Goal: Find specific page/section: Find specific page/section

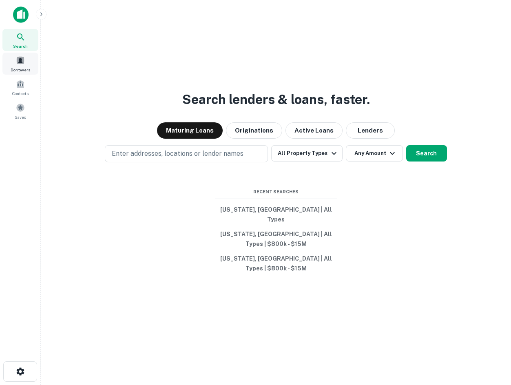
click at [15, 54] on div "Borrowers" at bounding box center [20, 64] width 36 height 22
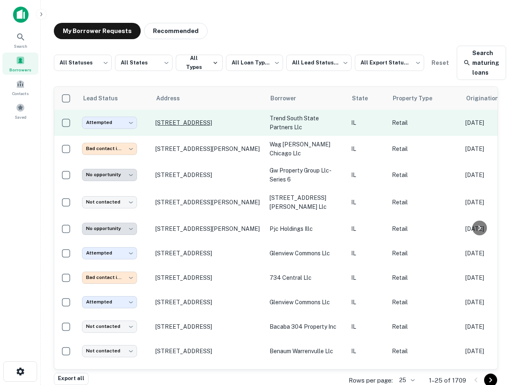
click at [210, 121] on p "[STREET_ADDRESS]" at bounding box center [208, 122] width 106 height 7
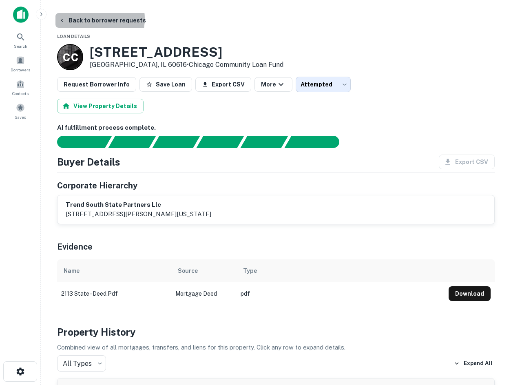
drag, startPoint x: 88, startPoint y: 19, endPoint x: 178, endPoint y: 6, distance: 91.7
click at [88, 22] on button "Back to borrower requests" at bounding box center [102, 20] width 94 height 15
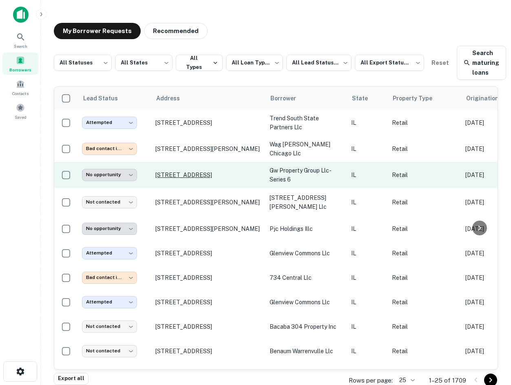
click at [165, 171] on p "[STREET_ADDRESS]" at bounding box center [208, 174] width 106 height 7
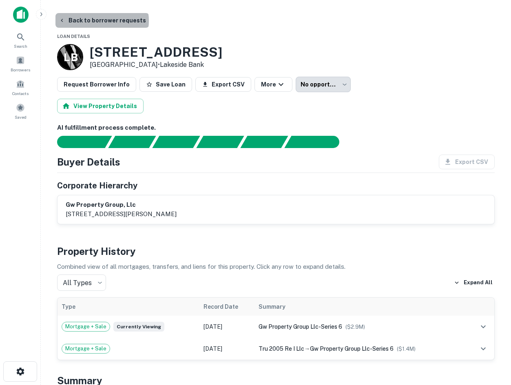
click at [101, 21] on button "Back to borrower requests" at bounding box center [102, 20] width 94 height 15
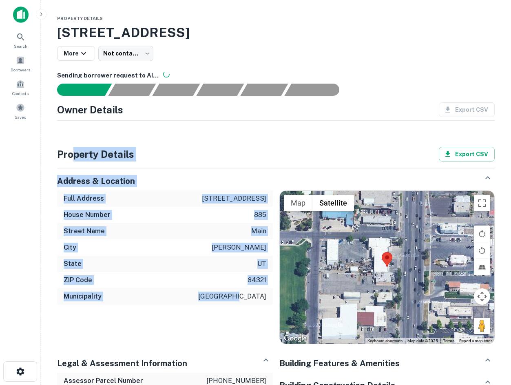
drag, startPoint x: 73, startPoint y: 153, endPoint x: 267, endPoint y: 306, distance: 246.3
click at [267, 306] on div "Property Details Export CSV Address & Location Full Address 885 n main st House…" at bounding box center [275, 380] width 437 height 466
click at [266, 306] on div "Full Address 885 n main st House Number 885 Street Name main City logan State u…" at bounding box center [162, 264] width 222 height 161
click at [200, 226] on div "Street Name main" at bounding box center [165, 231] width 216 height 16
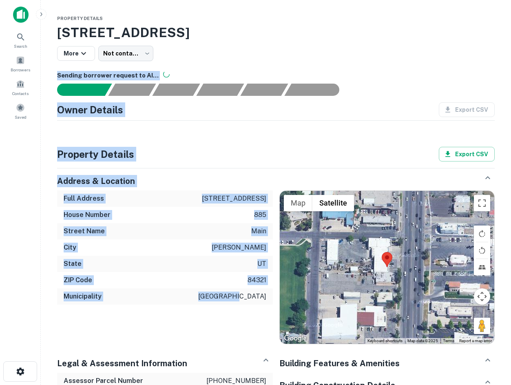
drag, startPoint x: 266, startPoint y: 295, endPoint x: 44, endPoint y: 67, distance: 318.1
click at [44, 67] on main "Property Details 885 N Main St, Logan, UT, 84321 More Not contacted **** ​ Send…" at bounding box center [276, 192] width 470 height 385
click at [156, 209] on div "House Number 885" at bounding box center [165, 215] width 216 height 16
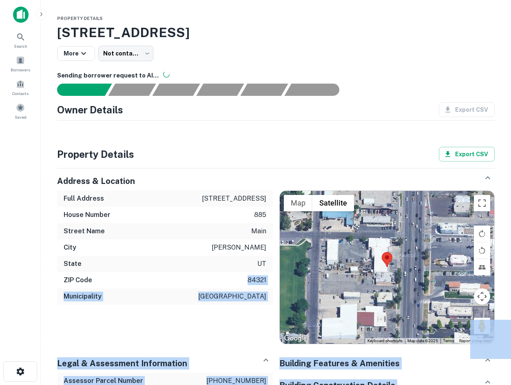
drag, startPoint x: 55, startPoint y: 68, endPoint x: 187, endPoint y: 272, distance: 243.1
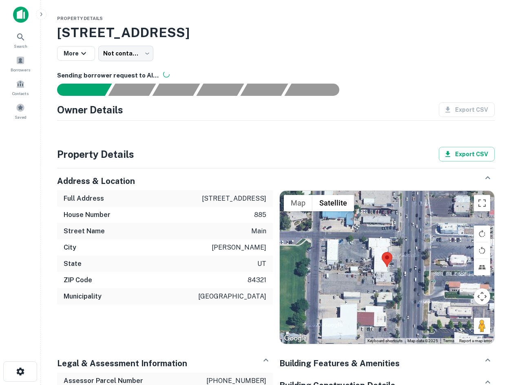
drag, startPoint x: 187, startPoint y: 269, endPoint x: 231, endPoint y: 287, distance: 48.4
click at [196, 271] on div "Full Address 885 n main st House Number 885 Street Name main City logan State u…" at bounding box center [165, 247] width 216 height 114
click at [255, 299] on p "logan city" at bounding box center [232, 296] width 68 height 10
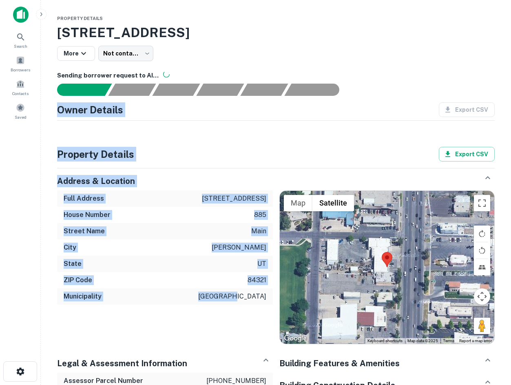
drag, startPoint x: 262, startPoint y: 299, endPoint x: 57, endPoint y: 107, distance: 281.3
click at [57, 107] on div "Property Details 885 N Main St, Logan, UT, 84321 More Not contacted **** ​ Send…" at bounding box center [275, 312] width 457 height 599
click at [111, 199] on div "Full Address 885 n main st" at bounding box center [165, 198] width 216 height 16
drag, startPoint x: 61, startPoint y: 148, endPoint x: 275, endPoint y: 305, distance: 266.1
click at [275, 305] on div "Property Details Export CSV Address & Location Full Address 885 n main st House…" at bounding box center [275, 380] width 437 height 466
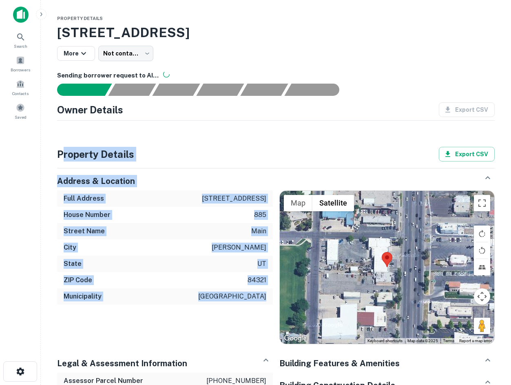
click at [266, 285] on div "ZIP Code 84321" at bounding box center [165, 280] width 216 height 16
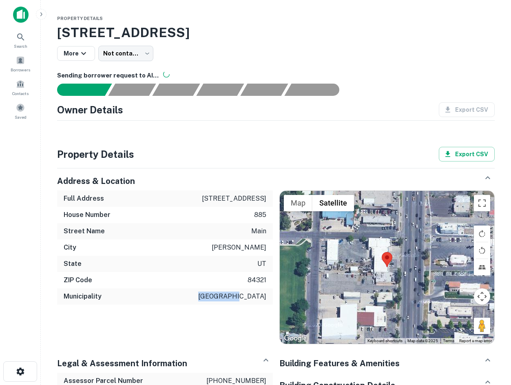
drag, startPoint x: 269, startPoint y: 305, endPoint x: 142, endPoint y: 315, distance: 127.5
click at [142, 315] on div "Full Address 885 n main st House Number 885 Street Name main City logan State u…" at bounding box center [162, 264] width 222 height 161
click at [174, 303] on div "Municipality logan city" at bounding box center [165, 296] width 216 height 16
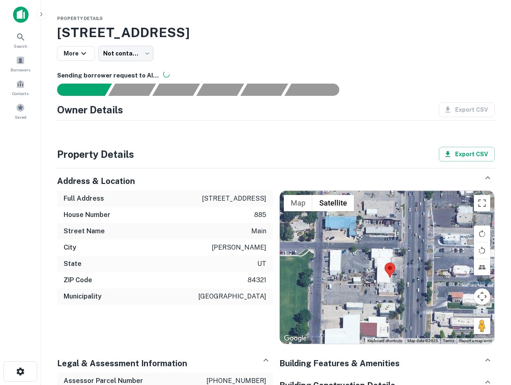
drag, startPoint x: 282, startPoint y: 301, endPoint x: 284, endPoint y: 311, distance: 10.8
click at [284, 311] on div at bounding box center [387, 267] width 215 height 153
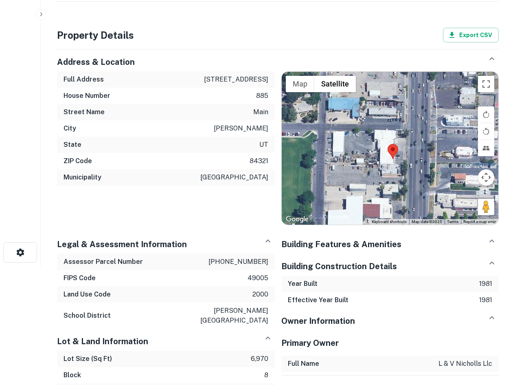
scroll to position [122, 0]
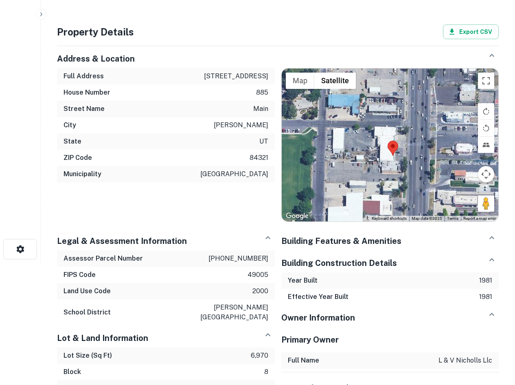
click at [404, 7] on div "Property Details 885 N Main St, Logan, UT, 84321 More Not contacted **** ​ Send…" at bounding box center [278, 190] width 462 height 599
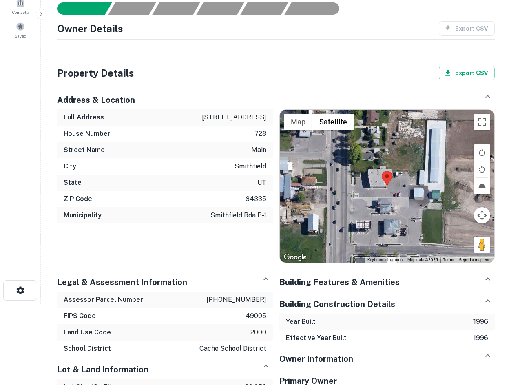
scroll to position [81, 0]
